Goal: Information Seeking & Learning: Check status

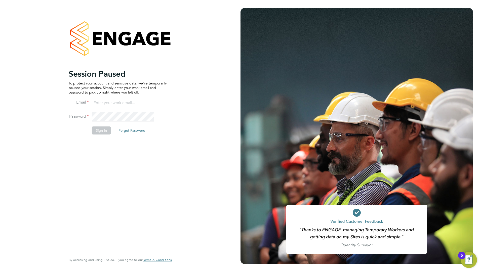
click at [123, 102] on input at bounding box center [123, 103] width 62 height 9
type input "ddarbeau@tso-uk.co.uk"
click at [191, 78] on div "Session Paused To protect your account and sensitive data, we've temporarily pa…" at bounding box center [120, 136] width 240 height 272
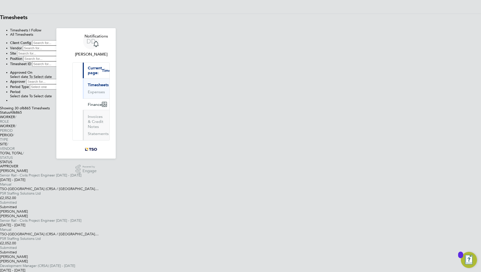
click at [202, 115] on div "Showing 30 of 6865 Timesheets Status All 6865" at bounding box center [240, 110] width 481 height 9
click at [50, 110] on span "30 of 6865 Timesheets" at bounding box center [32, 108] width 35 height 4
click at [28, 75] on span "Select date" at bounding box center [19, 77] width 18 height 4
click at [235, 115] on div "Showing 30 of 6865 Timesheets Status All 6865" at bounding box center [240, 110] width 481 height 9
click at [50, 110] on span "30 of 6865 Timesheets" at bounding box center [32, 108] width 35 height 4
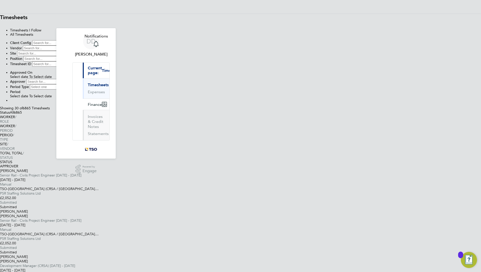
click at [77, 46] on input at bounding box center [54, 42] width 45 height 5
type input "TSO-UK"
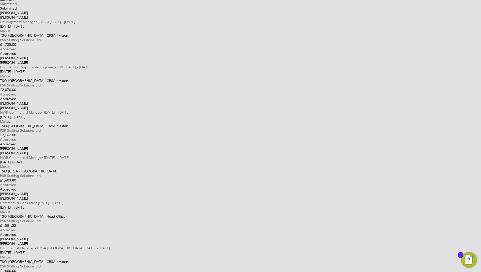
scroll to position [252, 0]
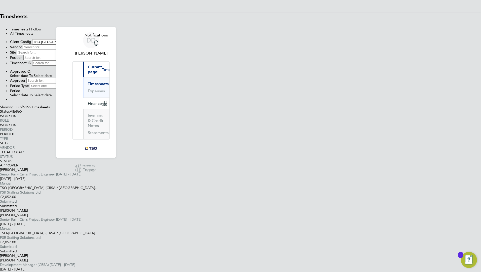
scroll to position [0, 0]
click at [71, 79] on input at bounding box center [48, 81] width 45 height 5
type input "Kim Tibble"
click at [10, 102] on button "Filter" at bounding box center [10, 102] width 0 height 0
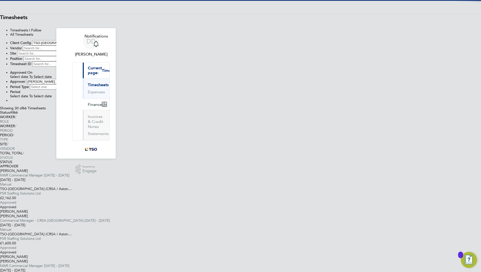
scroll to position [17, 44]
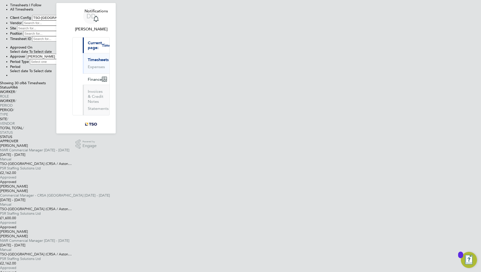
click at [68, 36] on input at bounding box center [45, 33] width 45 height 5
type input "c"
type input "CRSA Commercial Consultant"
click at [10, 76] on button "Filter" at bounding box center [10, 76] width 0 height 0
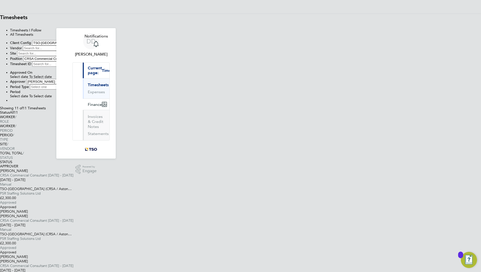
click at [0, 110] on icon at bounding box center [0, 110] width 0 height 0
drag, startPoint x: 316, startPoint y: 66, endPoint x: 306, endPoint y: 72, distance: 11.2
click at [71, 79] on icon at bounding box center [71, 81] width 0 height 4
click at [68, 61] on icon at bounding box center [68, 59] width 0 height 4
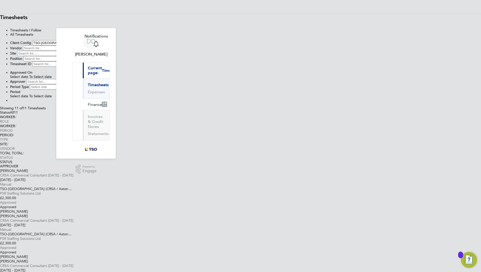
click at [265, 103] on li "Filter" at bounding box center [245, 100] width 471 height 4
click at [10, 102] on button "Filter" at bounding box center [10, 102] width 0 height 0
click at [68, 61] on input at bounding box center [45, 58] width 45 height 5
type input "NWR Commercial Manager"
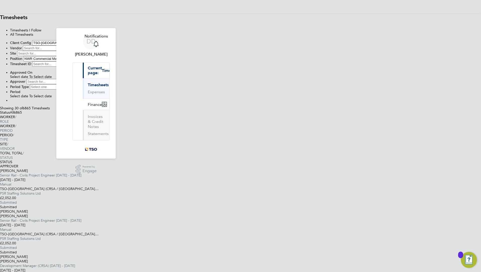
click at [10, 102] on button "Filter" at bounding box center [10, 102] width 0 height 0
click at [71, 79] on input at bounding box center [48, 81] width 45 height 5
type input "Tsaone Hill"
click at [10, 102] on button "Filter" at bounding box center [10, 102] width 0 height 0
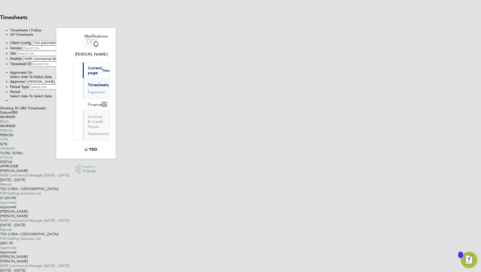
click at [10, 102] on button "Filter" at bounding box center [10, 102] width 0 height 0
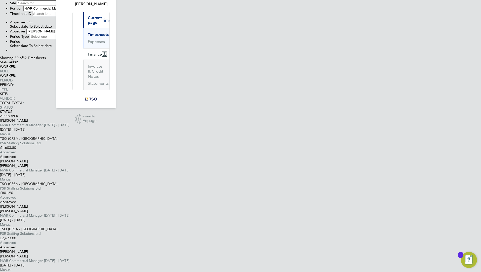
click at [0, 60] on icon at bounding box center [0, 60] width 0 height 0
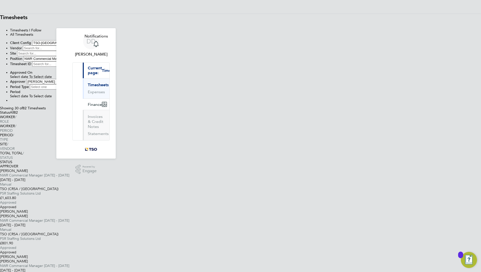
drag, startPoint x: 226, startPoint y: 92, endPoint x: 215, endPoint y: 92, distance: 11.1
click at [68, 61] on icon at bounding box center [68, 59] width 0 height 4
click at [68, 61] on input at bounding box center [45, 58] width 45 height 5
type input "c"
type input "n"
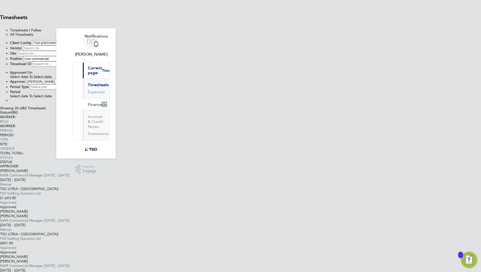
type input "CRSA Commercial Consultant"
click at [10, 102] on button "Filter" at bounding box center [10, 102] width 0 height 0
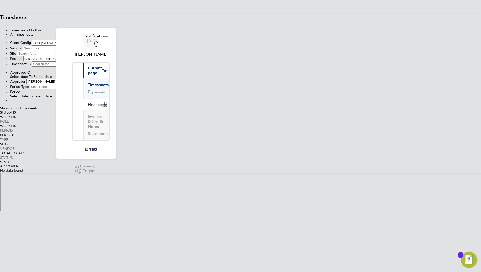
click at [71, 79] on icon at bounding box center [71, 81] width 0 height 4
click at [10, 102] on button "Filter" at bounding box center [10, 102] width 0 height 0
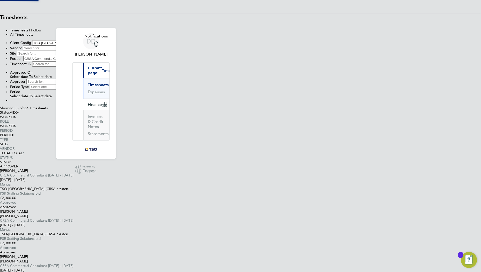
scroll to position [17, 44]
click at [0, 110] on icon at bounding box center [0, 110] width 0 height 0
click at [263, 115] on div "Showing 30 of 554 Timesheets Status All 554" at bounding box center [240, 110] width 481 height 9
click at [68, 61] on icon at bounding box center [68, 59] width 0 height 4
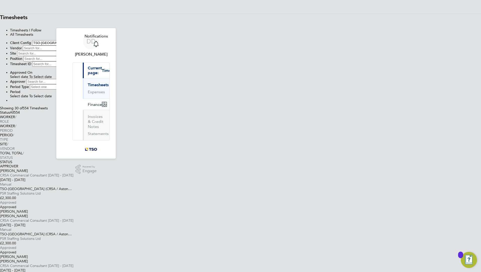
click at [145, 110] on div "Showing 30 of 554 Timesheets" at bounding box center [240, 108] width 481 height 4
click at [270, 97] on li "Period Select date To Select date" at bounding box center [245, 94] width 471 height 9
click at [10, 102] on button "Filter" at bounding box center [10, 102] width 0 height 0
click at [50, 110] on span "30 of 6865 Timesheets" at bounding box center [32, 108] width 35 height 4
click at [88, 82] on link "Timesheets" at bounding box center [98, 84] width 21 height 5
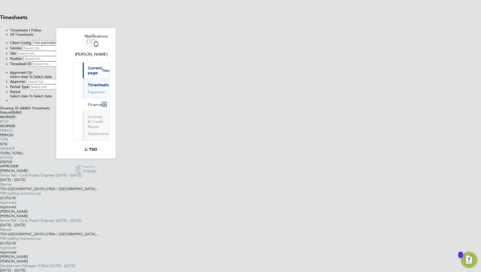
click at [88, 82] on link "Timesheets" at bounding box center [98, 84] width 21 height 5
click at [0, 110] on icon at bounding box center [0, 110] width 0 height 0
click at [88, 102] on span "Finance" at bounding box center [95, 104] width 14 height 5
click at [71, 79] on input at bounding box center [48, 81] width 45 height 5
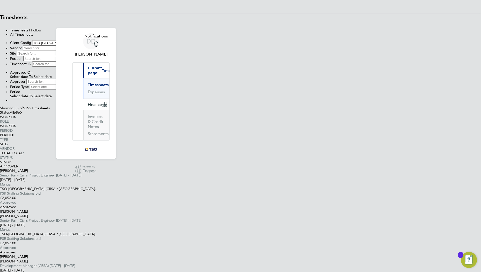
click at [68, 61] on input at bounding box center [45, 58] width 45 height 5
type input "Renewals Manager"
click at [10, 102] on button "Filter" at bounding box center [10, 102] width 0 height 0
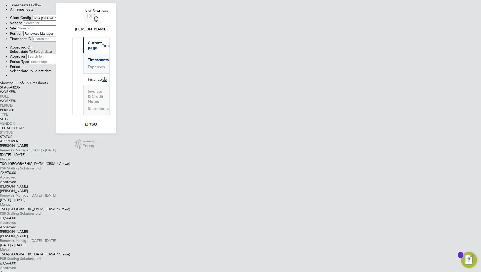
click at [280, 60] on ul "Approved On Select date To Select date Approver Period Type Period Select date …" at bounding box center [240, 61] width 481 height 32
click at [281, 64] on li "Period Select date To Select date" at bounding box center [245, 68] width 471 height 9
click at [28, 69] on span "Select date" at bounding box center [19, 71] width 18 height 4
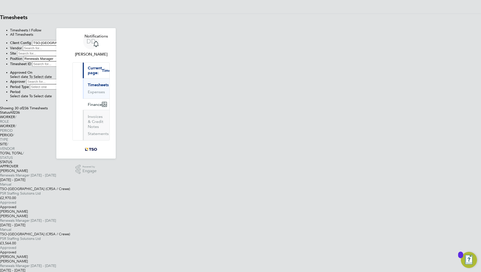
click at [44, 94] on span "Select date" at bounding box center [35, 96] width 18 height 4
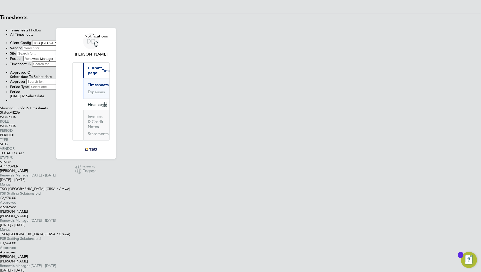
scroll to position [65, 0]
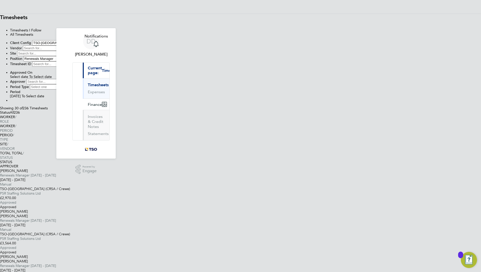
click at [10, 102] on button "Filter" at bounding box center [10, 102] width 0 height 0
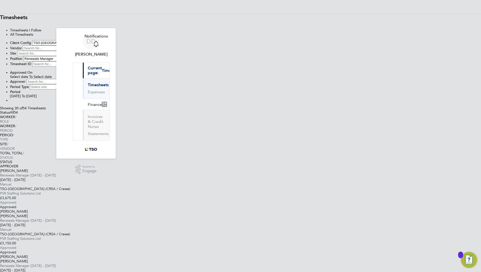
click at [221, 187] on div "TSO-UK (CRSA / Crewe) PSR Staffing Solutions Ltd" at bounding box center [240, 191] width 481 height 9
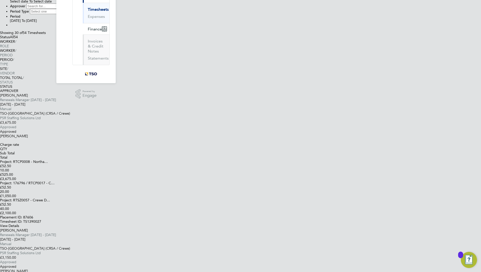
click at [166, 228] on div "Paul Malaney Renewals Manager 23 - 29 Mar 2024" at bounding box center [240, 232] width 481 height 9
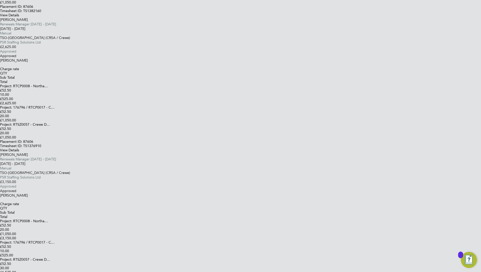
scroll to position [428, 0]
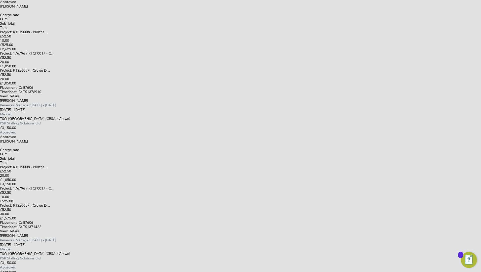
scroll to position [478, 0]
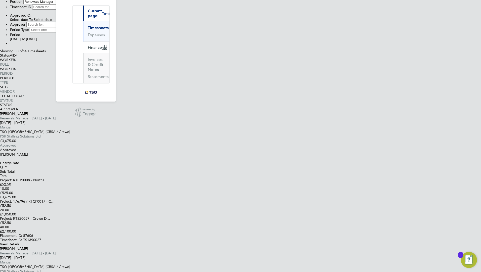
scroll to position [0, 0]
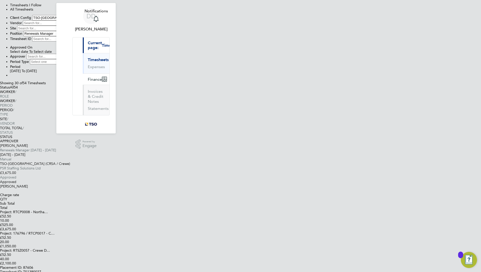
click at [19, 272] on link "View Details" at bounding box center [9, 276] width 19 height 4
click at [86, 74] on button "Finance" at bounding box center [97, 79] width 28 height 11
click at [88, 89] on link "Invoices & Credit Notes" at bounding box center [96, 96] width 16 height 15
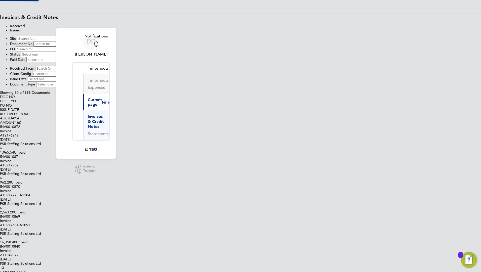
scroll to position [3, 3]
click at [78, 47] on input at bounding box center [55, 43] width 45 height 5
paste input "INV0006852"
type input "INV0006852"
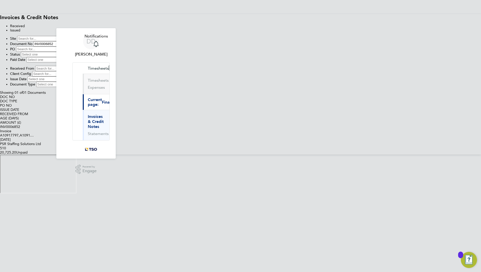
click at [11, 133] on span "Invoice" at bounding box center [5, 131] width 11 height 4
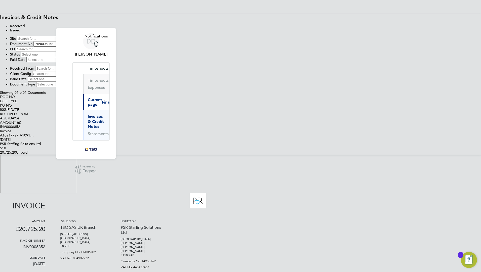
click at [343, 193] on div at bounding box center [233, 193] width 466 height 0
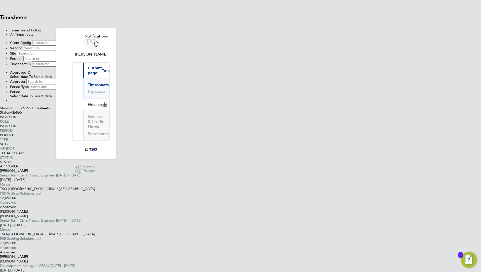
click at [68, 61] on input at bounding box center [45, 58] width 45 height 5
type input "renewals"
click at [186, 46] on li "Client Config" at bounding box center [245, 42] width 471 height 5
click at [77, 46] on input at bounding box center [54, 42] width 45 height 5
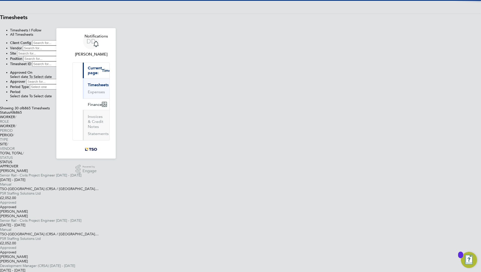
type input "TSO-UK"
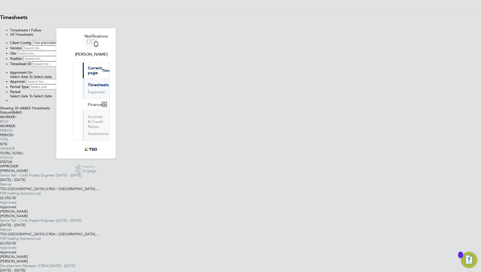
click at [68, 61] on input at bounding box center [45, 58] width 45 height 5
type input "Renewals Manager"
click at [10, 102] on button "Filter" at bounding box center [10, 102] width 0 height 0
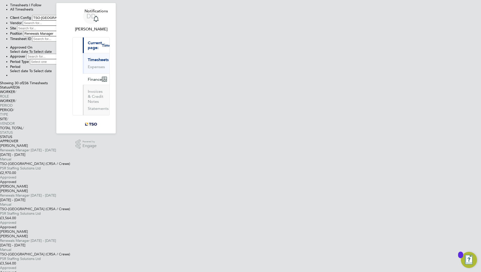
click at [221, 161] on div "TSO-UK (CRSA / Crewe) PSR Staffing Solutions Ltd" at bounding box center [240, 165] width 481 height 9
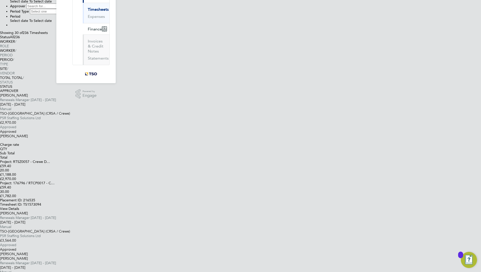
click at [222, 229] on div "TSO-UK (CRSA / Crewe) PSR Staffing Solutions Ltd" at bounding box center [240, 233] width 481 height 9
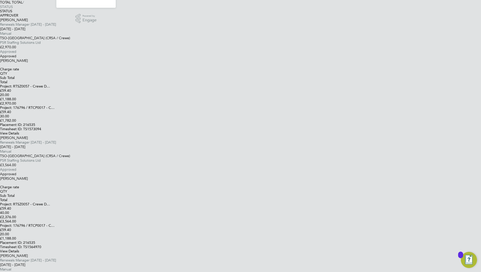
click at [208, 263] on div "12 - 18 Oct 2024 Manual" at bounding box center [240, 267] width 481 height 9
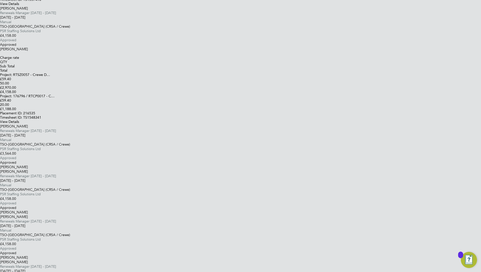
scroll to position [538, 0]
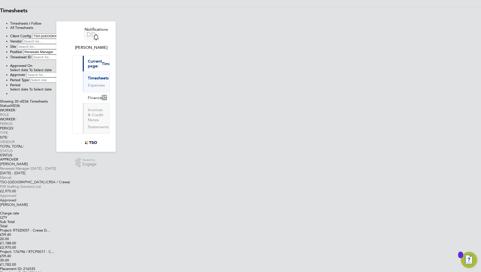
scroll to position [0, 0]
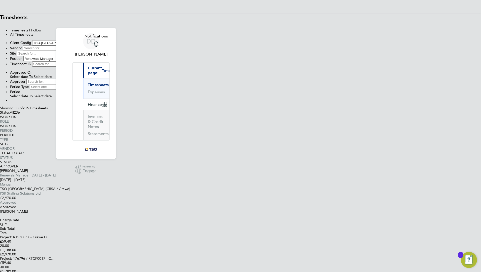
click at [28, 94] on span "Select date" at bounding box center [19, 96] width 18 height 4
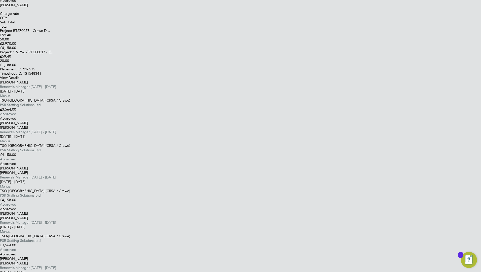
scroll to position [679, 0]
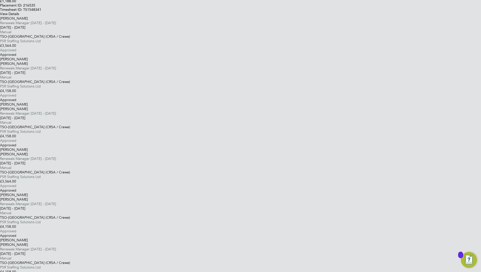
scroll to position [743, 0]
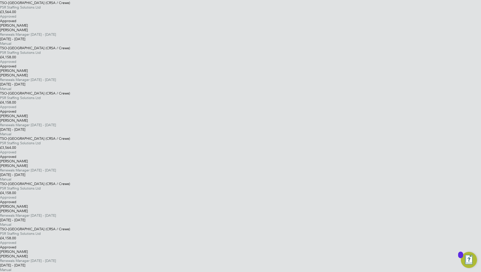
scroll to position [722, 0]
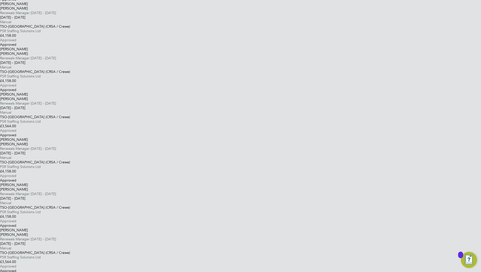
scroll to position [798, 0]
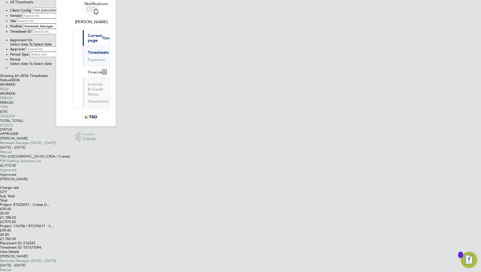
scroll to position [0, 0]
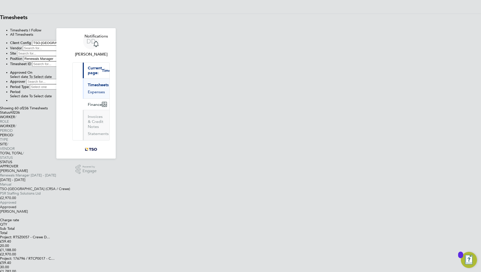
click at [88, 90] on link "Expenses" at bounding box center [96, 92] width 17 height 5
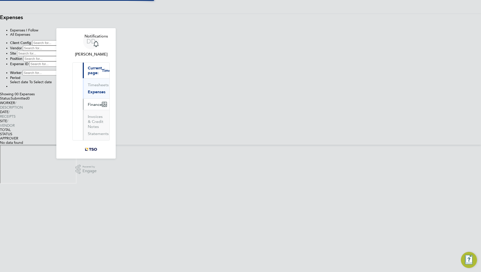
click at [83, 99] on button "Finance" at bounding box center [97, 104] width 28 height 11
click at [88, 114] on link "Invoices & Credit Notes" at bounding box center [96, 121] width 16 height 15
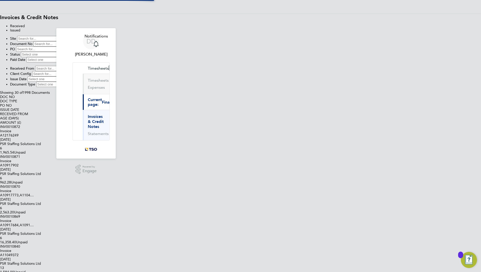
scroll to position [10, 34]
click at [88, 66] on span "Timesheets" at bounding box center [98, 68] width 21 height 5
click at [88, 78] on link "Timesheets" at bounding box center [98, 80] width 21 height 5
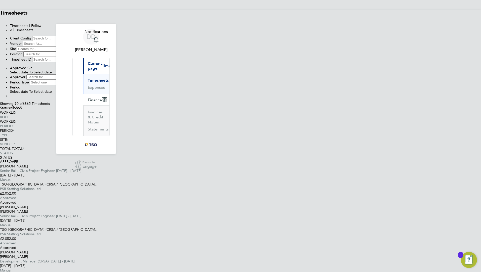
scroll to position [0, 0]
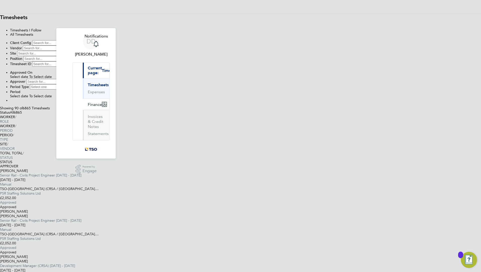
click at [77, 46] on input at bounding box center [54, 42] width 45 height 5
type input "TSO-UK"
click at [10, 102] on button "Filter" at bounding box center [10, 102] width 0 height 0
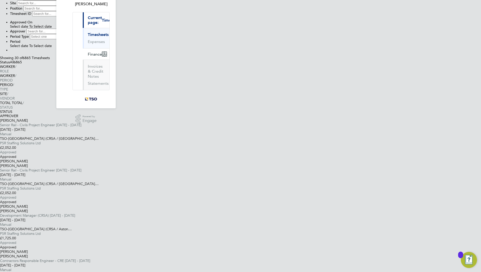
click at [193, 254] on div "Robert Broadhurst Contractors Responsible Engineer - CRE 23 - 29 Aug 2025 23 - …" at bounding box center [240, 276] width 481 height 45
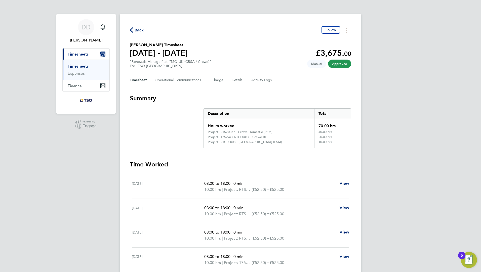
click at [224, 80] on div "Timesheet Operational Communications Charge Details Activity Logs" at bounding box center [240, 80] width 221 height 12
click at [224, 81] on div "Timesheet Operational Communications Charge Details Activity Logs" at bounding box center [240, 80] width 221 height 12
click at [221, 80] on button "Charge" at bounding box center [218, 80] width 12 height 12
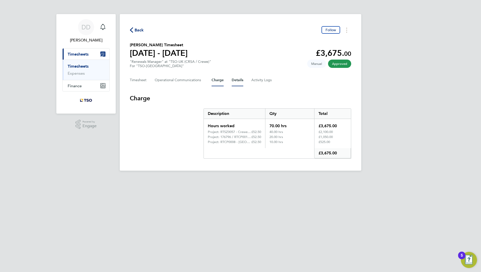
click at [232, 81] on button "Details" at bounding box center [238, 80] width 12 height 12
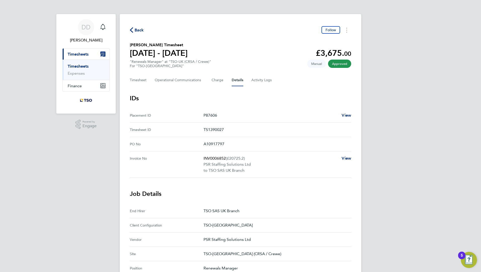
click at [218, 159] on p "INV0006852 (£20725.2)" at bounding box center [270, 158] width 134 height 6
copy p "INV0006852"
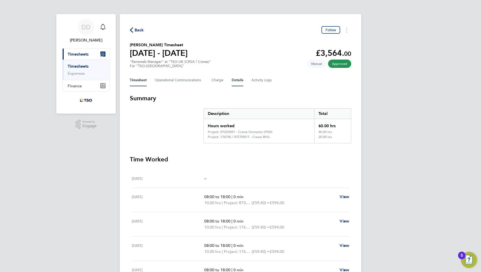
click at [234, 81] on button "Details" at bounding box center [238, 80] width 12 height 12
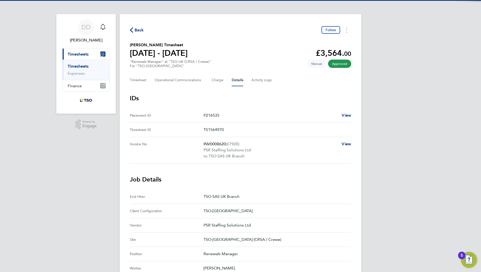
click at [213, 143] on p "INV0008620 (£7920)" at bounding box center [270, 144] width 134 height 6
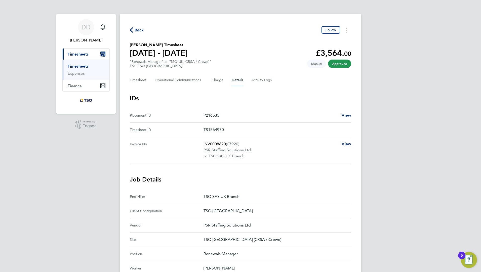
click at [213, 143] on p "INV0008620 (£7920)" at bounding box center [270, 144] width 134 height 6
copy p "INV0008620"
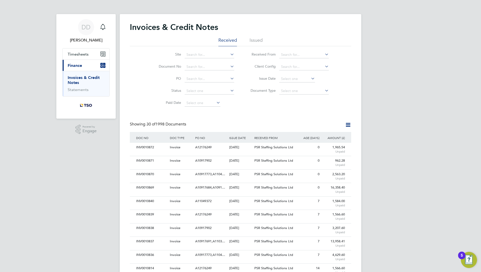
click at [77, 76] on link "Invoices & Credit Notes" at bounding box center [84, 80] width 32 height 10
click at [200, 64] on input at bounding box center [210, 66] width 50 height 7
paste input "INV0008620"
type input "INV0008620"
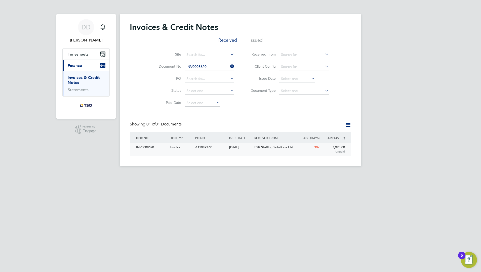
click at [208, 146] on span "A11049372" at bounding box center [203, 147] width 16 height 4
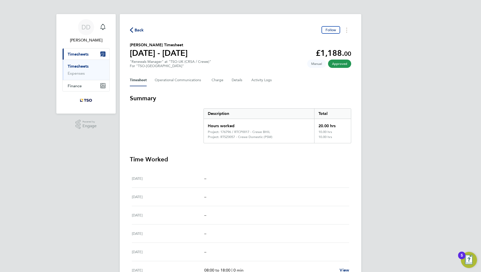
click at [230, 83] on div "Timesheet Operational Communications Charge Details Activity Logs" at bounding box center [240, 80] width 221 height 12
click at [235, 81] on button "Details" at bounding box center [238, 80] width 12 height 12
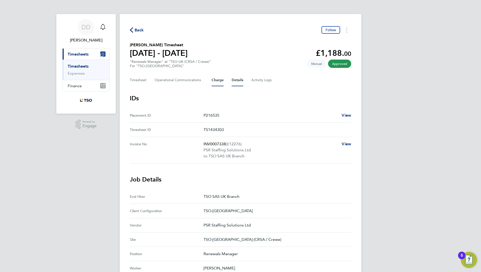
click at [213, 83] on button "Charge" at bounding box center [218, 80] width 12 height 12
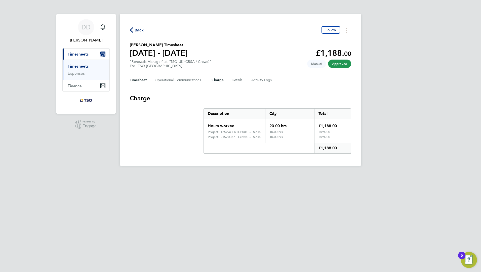
click at [135, 81] on button "Timesheet" at bounding box center [138, 80] width 17 height 12
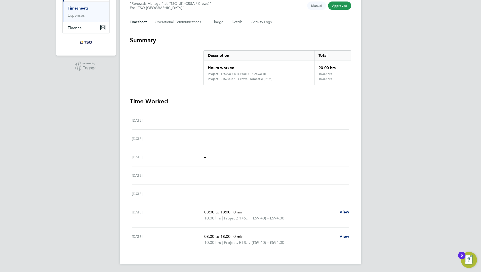
scroll to position [49, 0]
